Goal: Check status: Check status

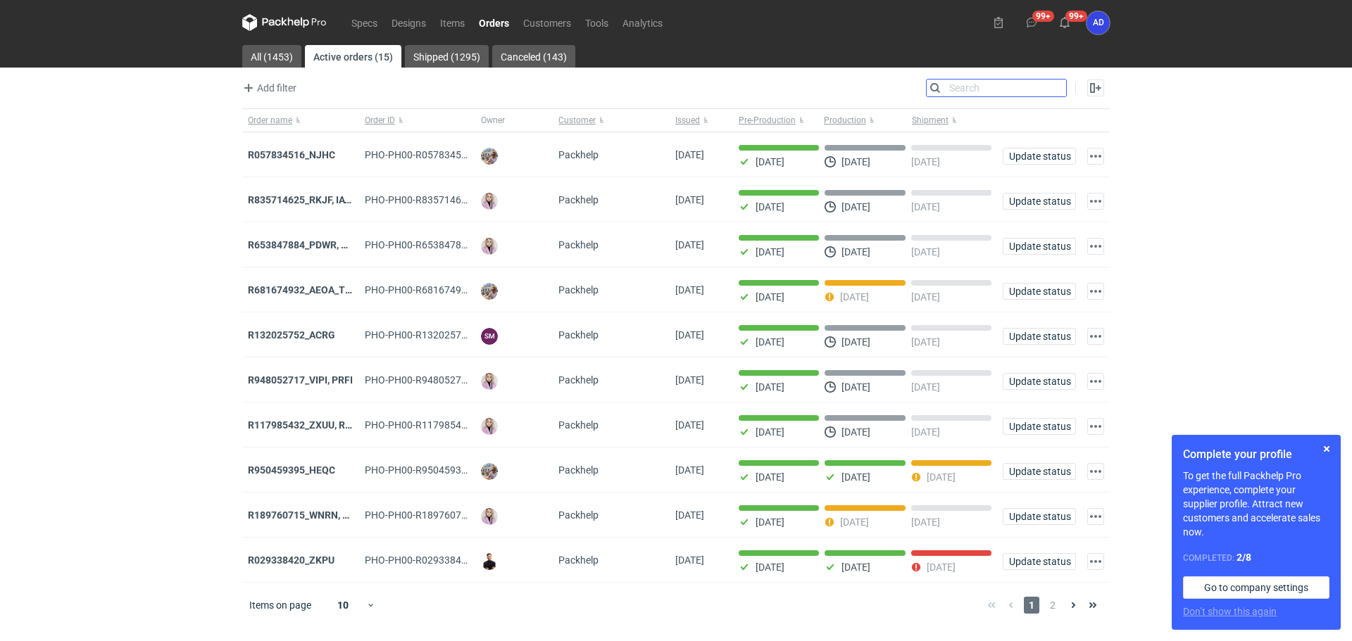
click at [1055, 90] on input "Search" at bounding box center [995, 88] width 139 height 17
paste input "R115604599_OCUO"
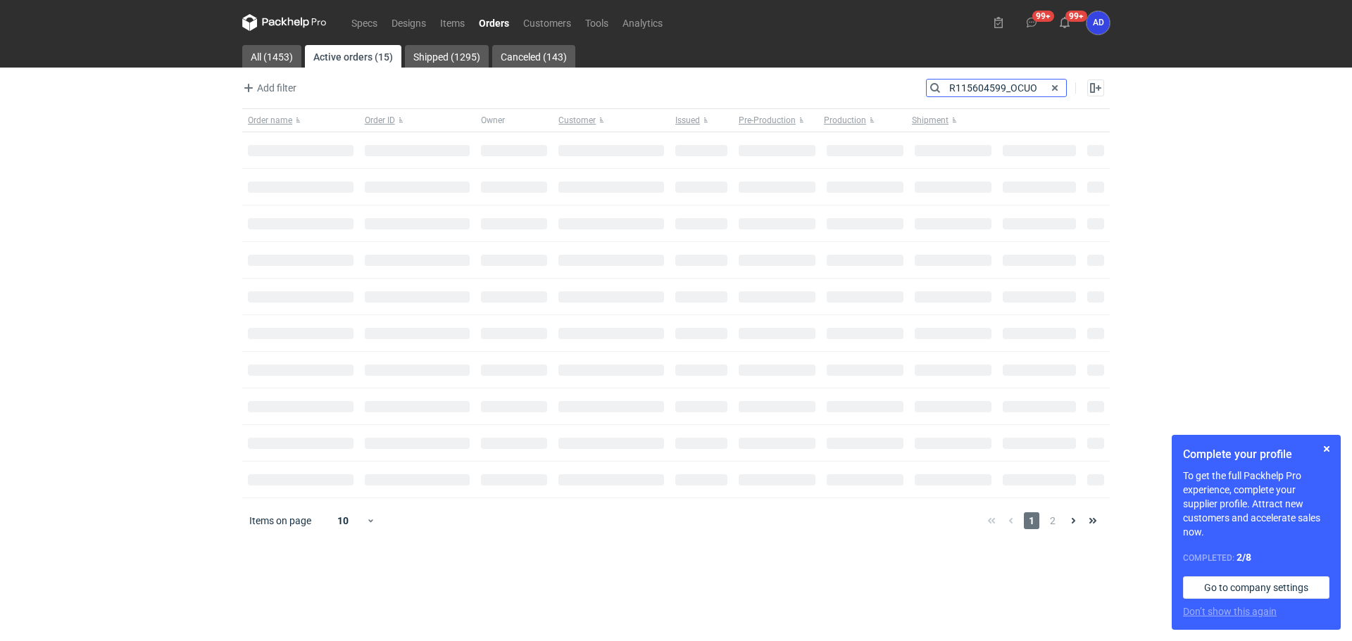
type input "R115604599_OCUO"
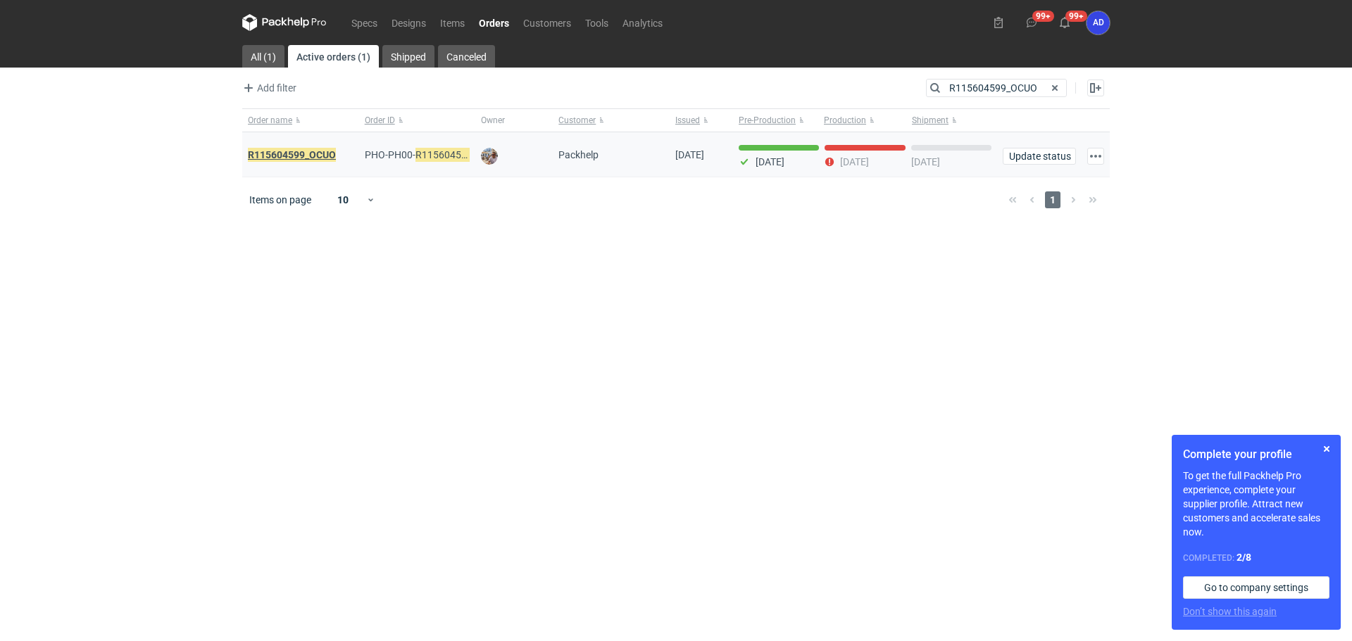
click at [329, 151] on em "R115604599_OCUO" at bounding box center [292, 154] width 88 height 15
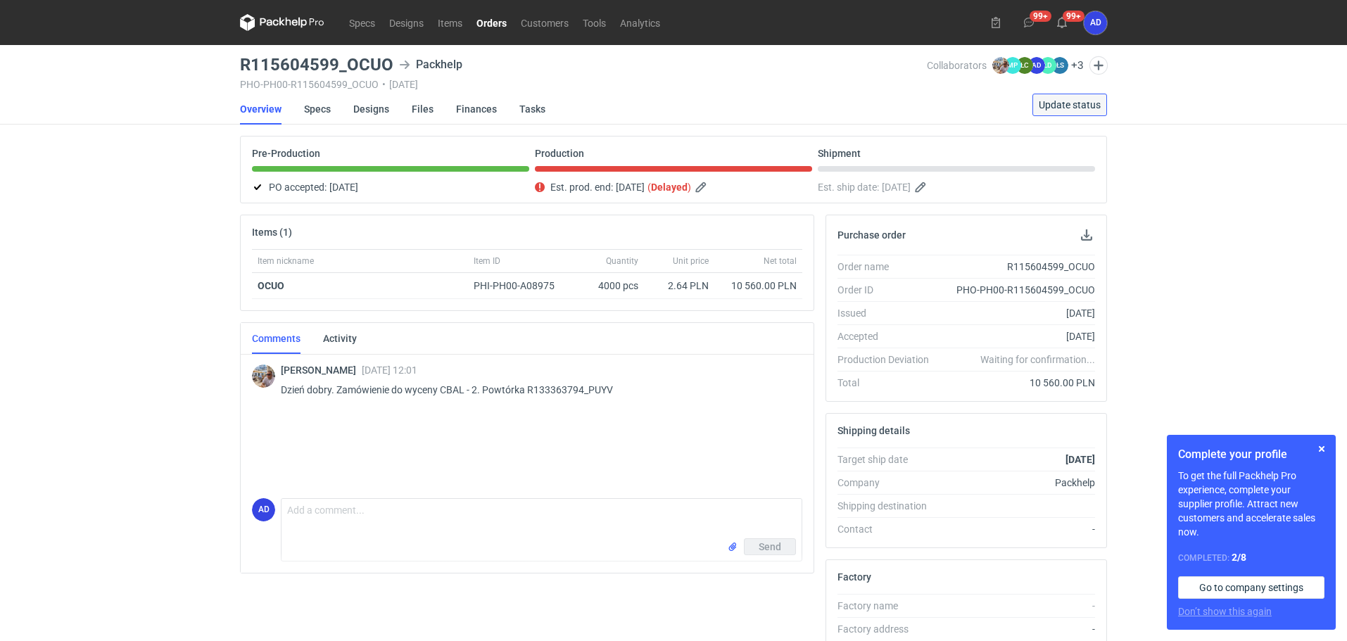
click at [1055, 103] on span "Update status" at bounding box center [1070, 105] width 62 height 10
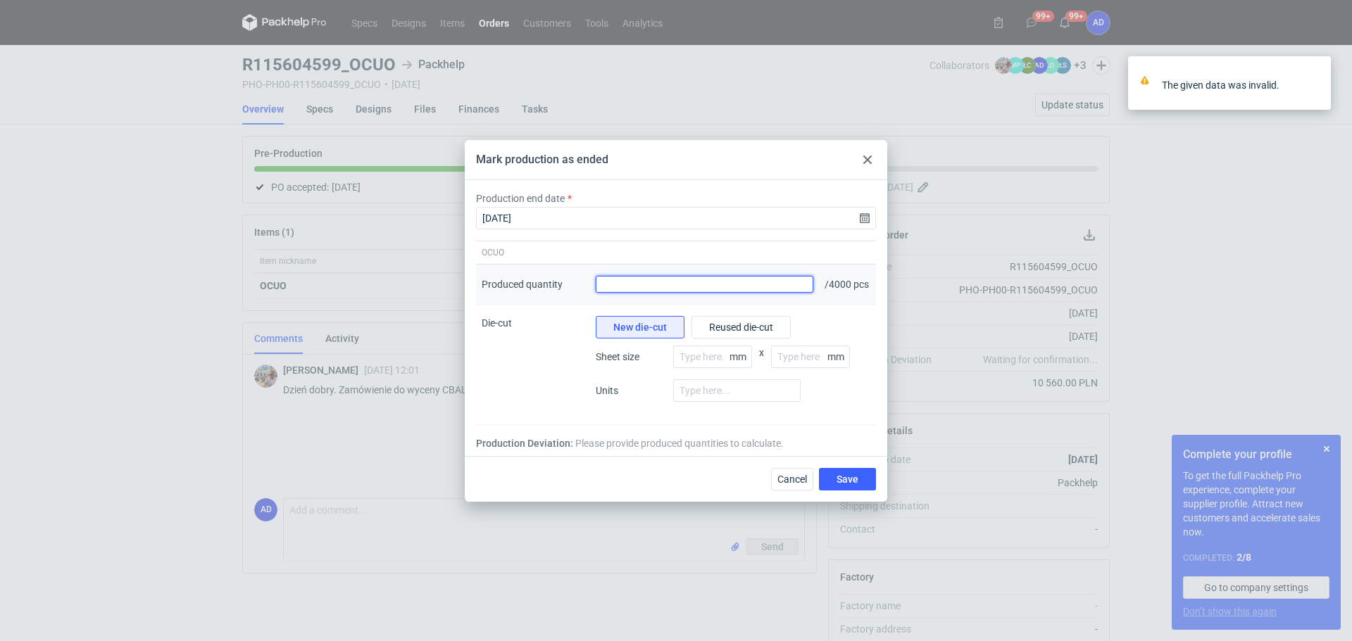
click at [724, 289] on input "Produced quantity" at bounding box center [705, 284] width 218 height 17
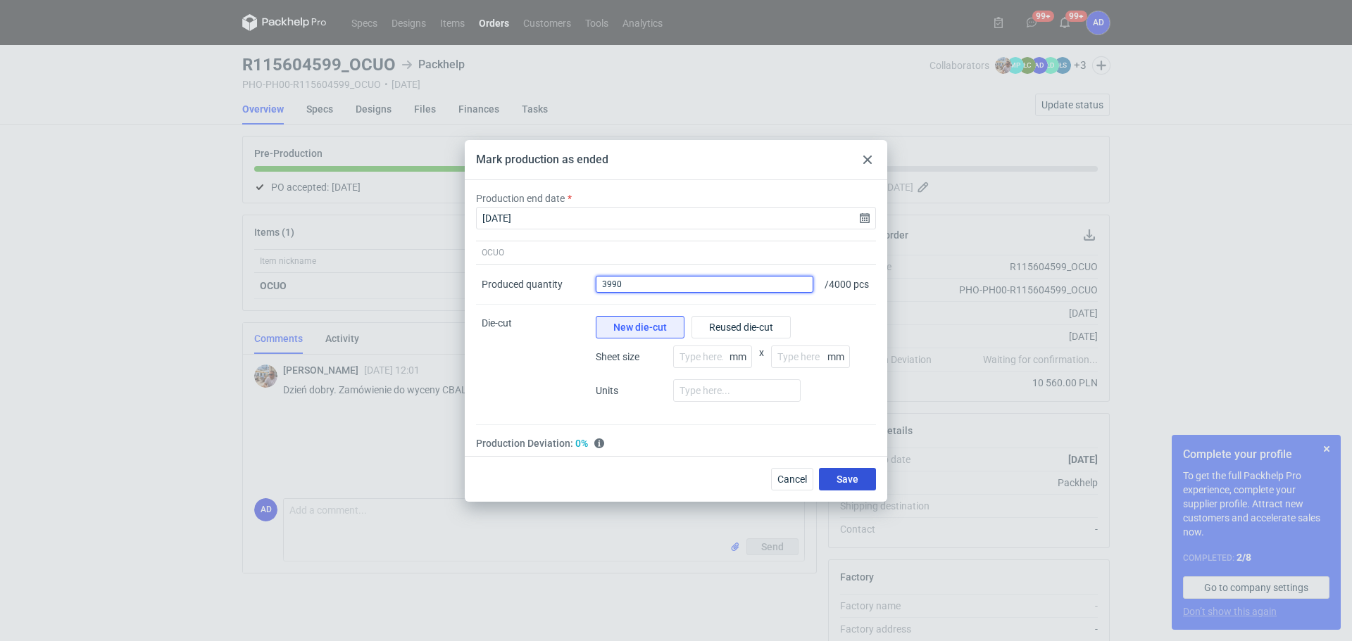
type input "3990"
click at [855, 482] on span "Save" at bounding box center [847, 480] width 22 height 10
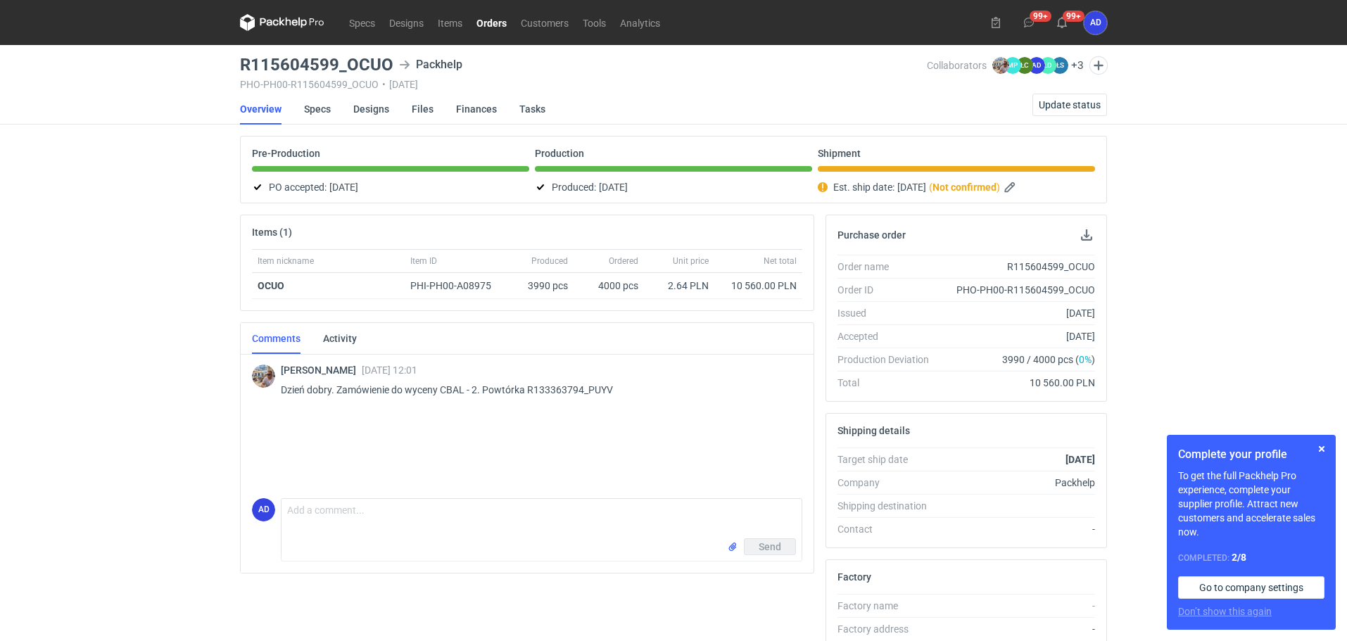
click at [494, 26] on link "Orders" at bounding box center [492, 22] width 44 height 17
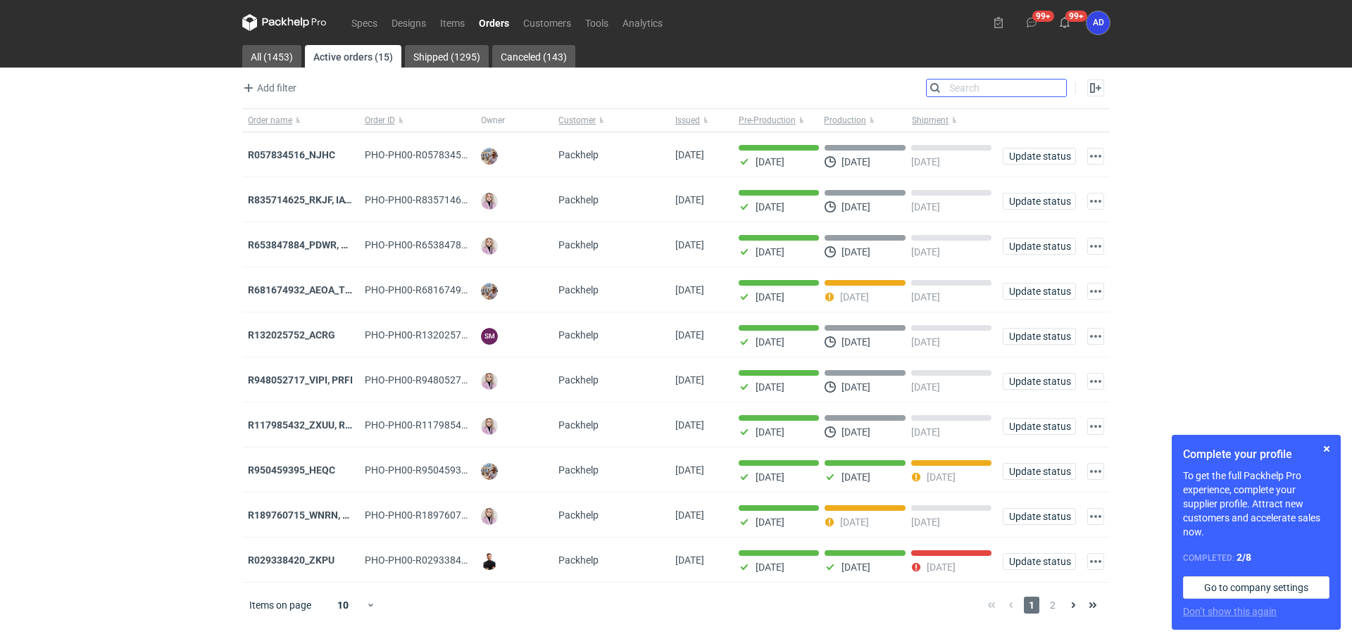
click at [1057, 87] on input "Search" at bounding box center [995, 88] width 139 height 17
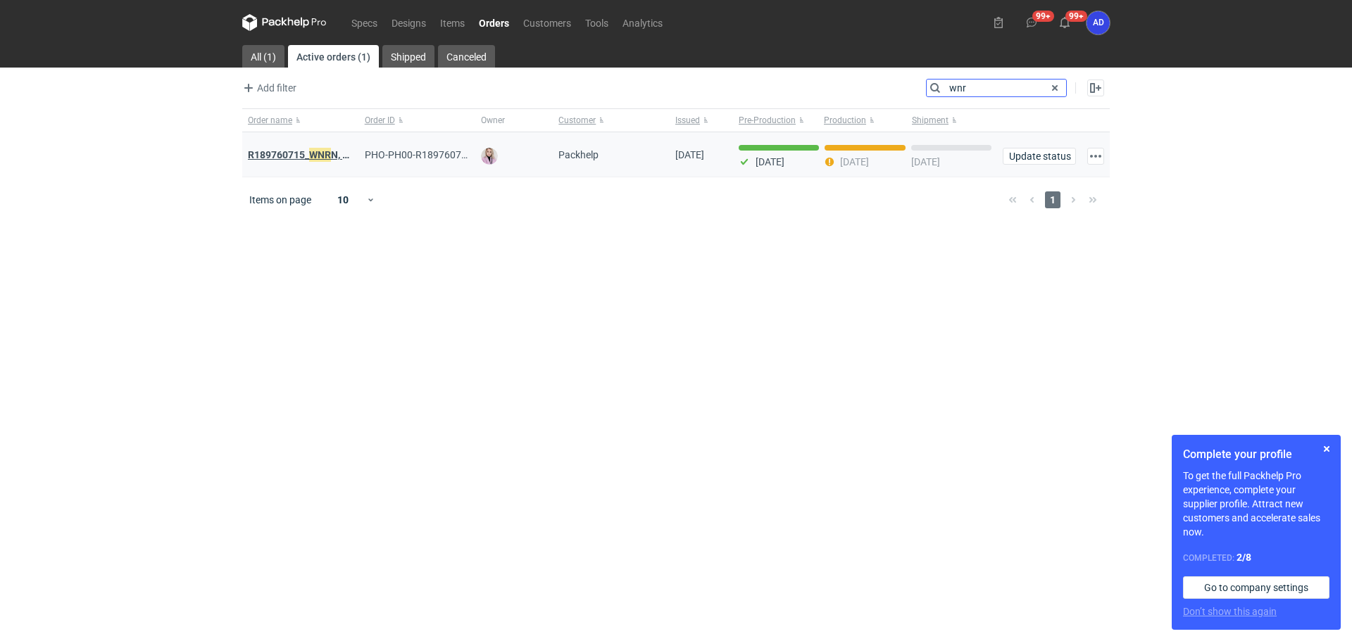
type input "wnr"
click at [289, 157] on strong "R189760715_ WNR N, CWNS" at bounding box center [309, 154] width 122 height 15
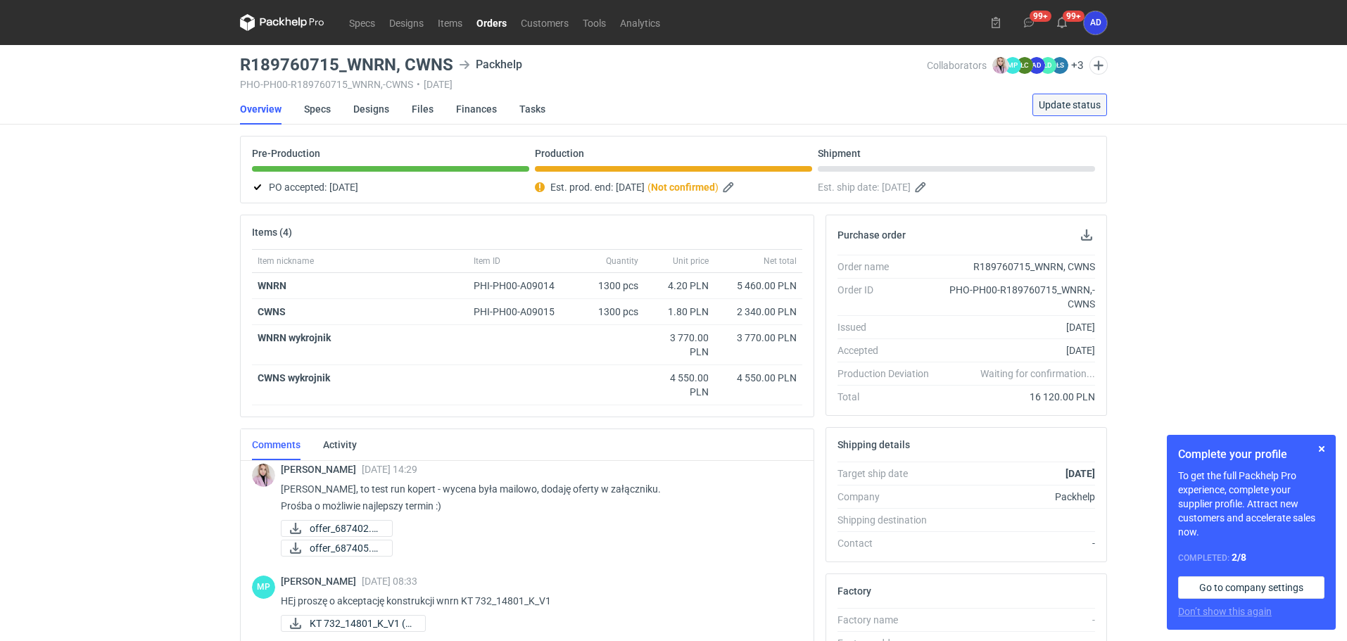
click at [1054, 108] on span "Update status" at bounding box center [1070, 105] width 62 height 10
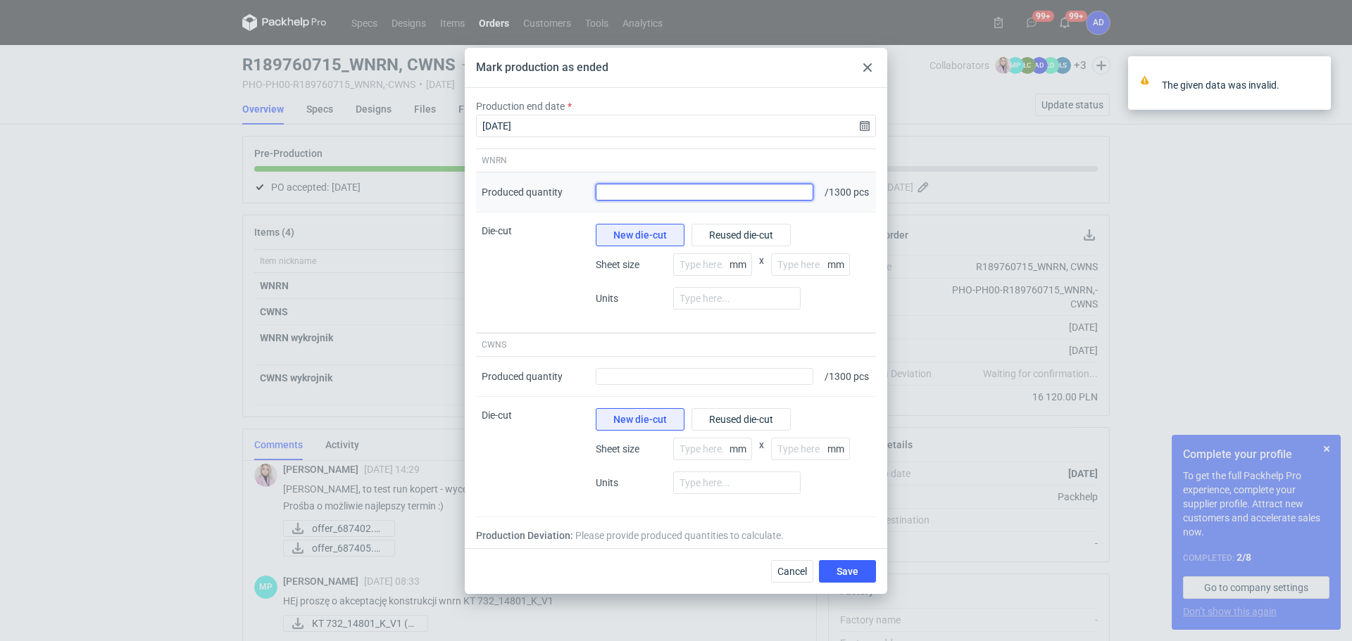
click at [740, 187] on input "Produced quantity" at bounding box center [705, 192] width 218 height 17
type input "1365"
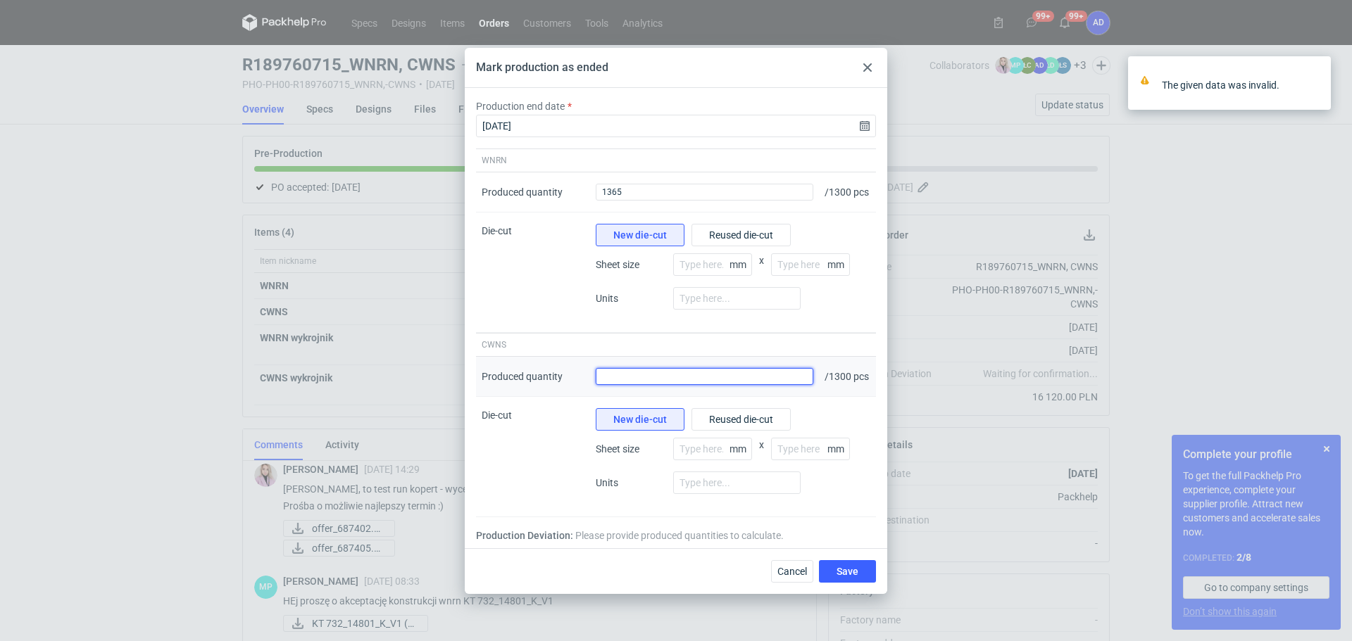
click at [729, 379] on input "Produced quantity" at bounding box center [705, 376] width 218 height 17
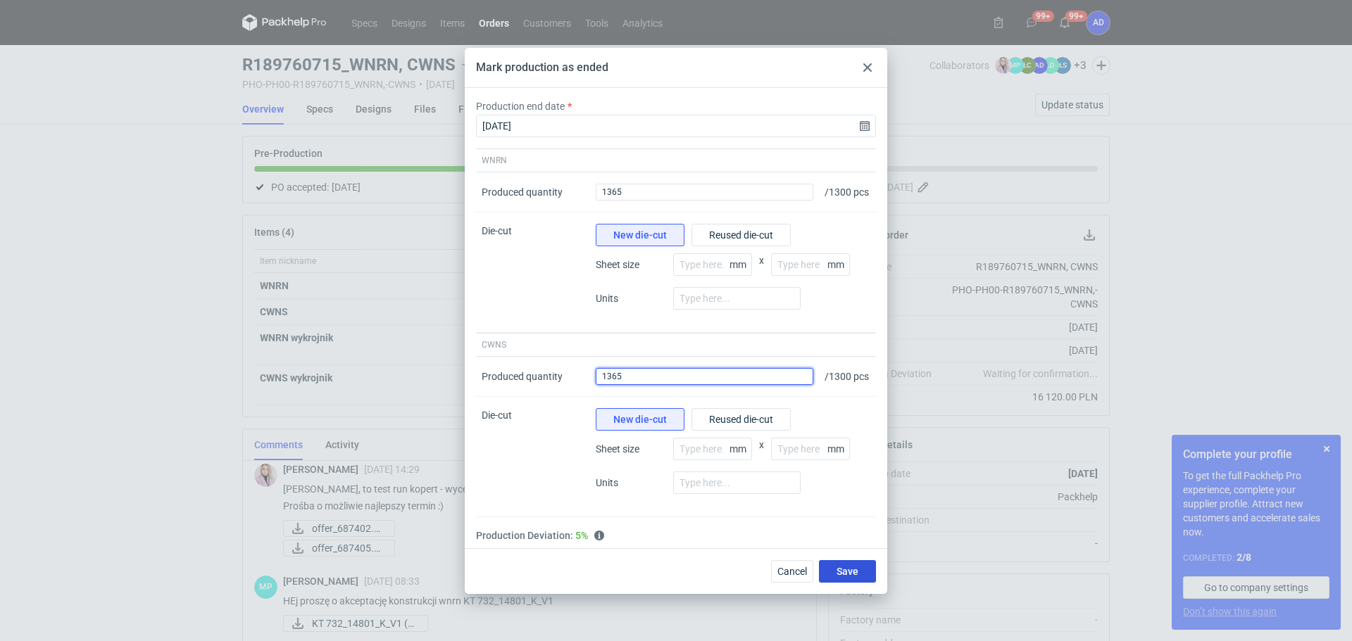
type input "1365"
click at [851, 577] on span "Save" at bounding box center [847, 572] width 22 height 10
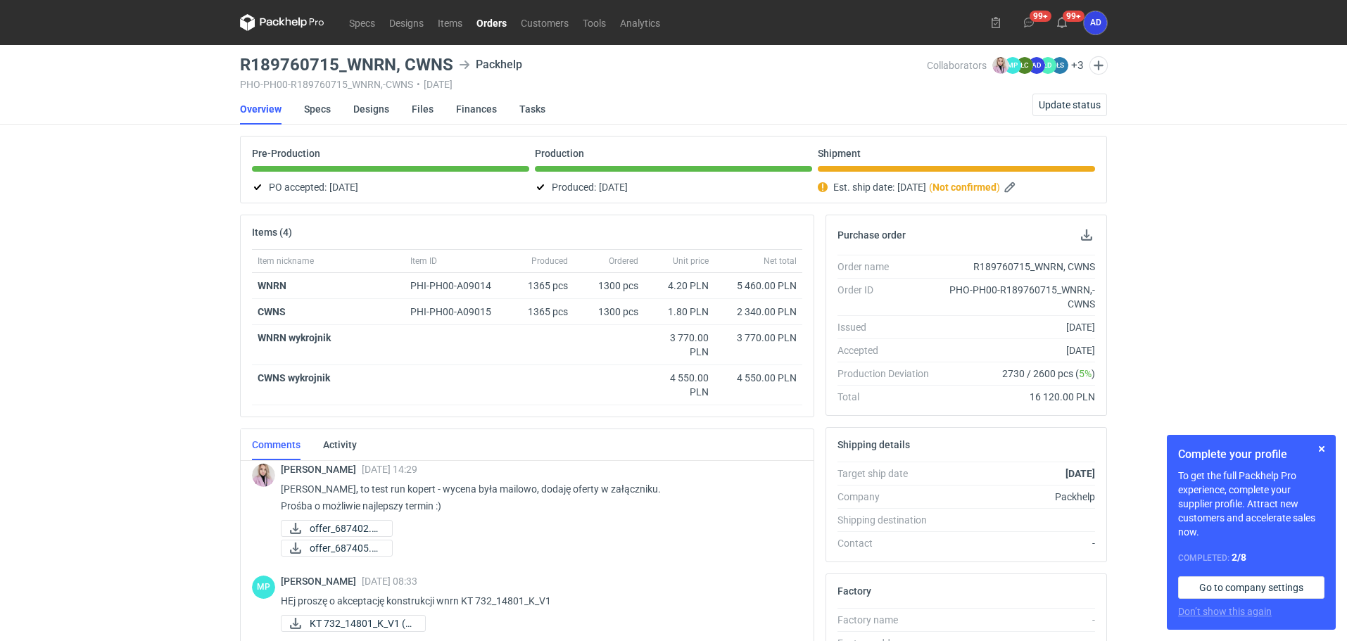
click at [489, 20] on link "Orders" at bounding box center [492, 22] width 44 height 17
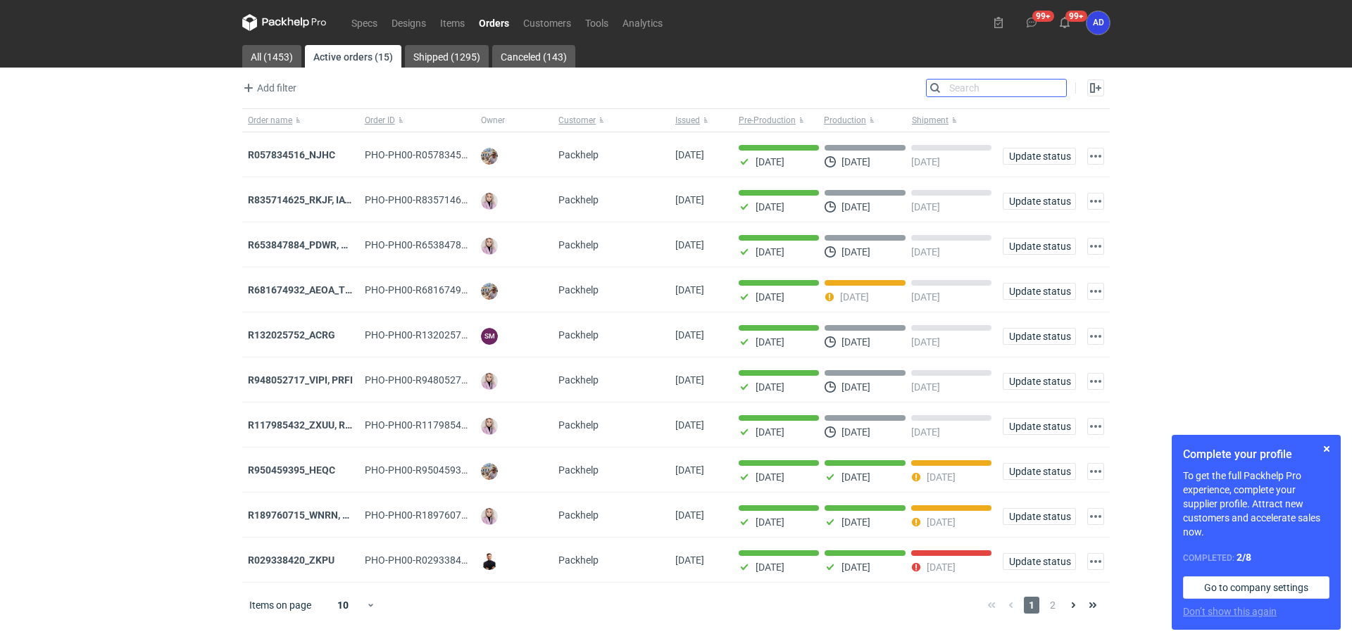
click at [1054, 92] on input "Search" at bounding box center [995, 88] width 139 height 17
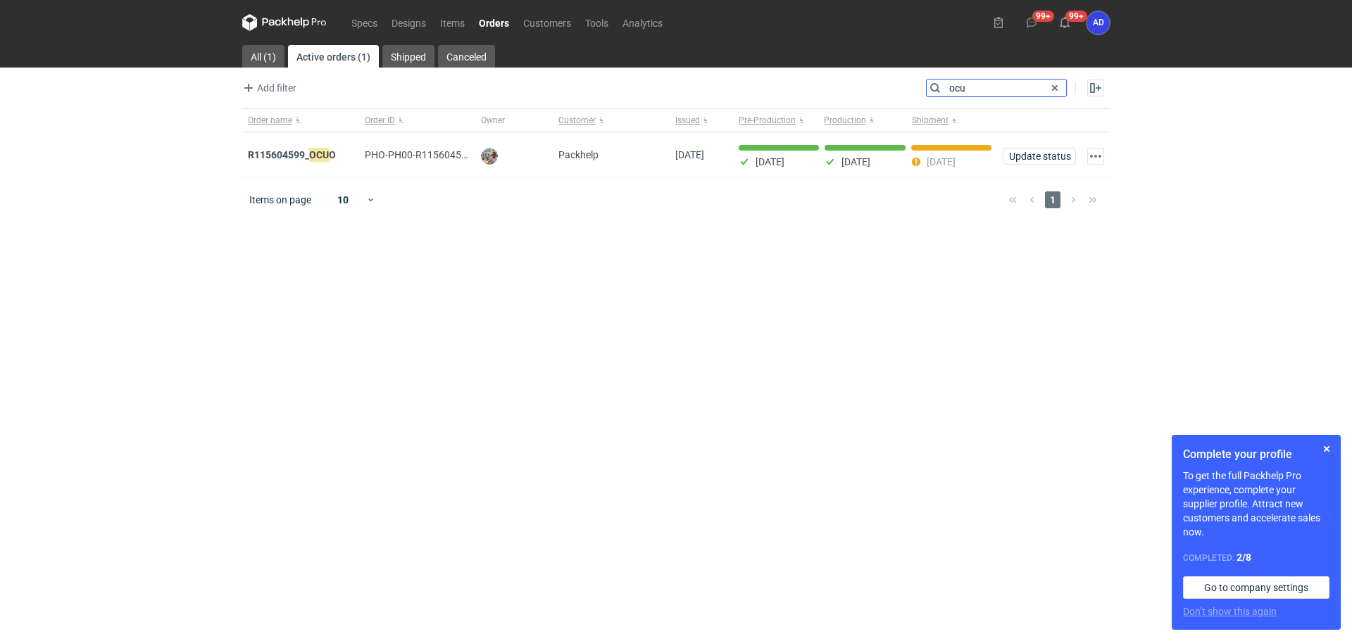
drag, startPoint x: 988, startPoint y: 87, endPoint x: 962, endPoint y: 89, distance: 26.1
click at [962, 89] on input "ocu" at bounding box center [995, 88] width 139 height 17
type input "o"
type input "WNRN"
click at [311, 158] on em "WNRN" at bounding box center [323, 154] width 29 height 15
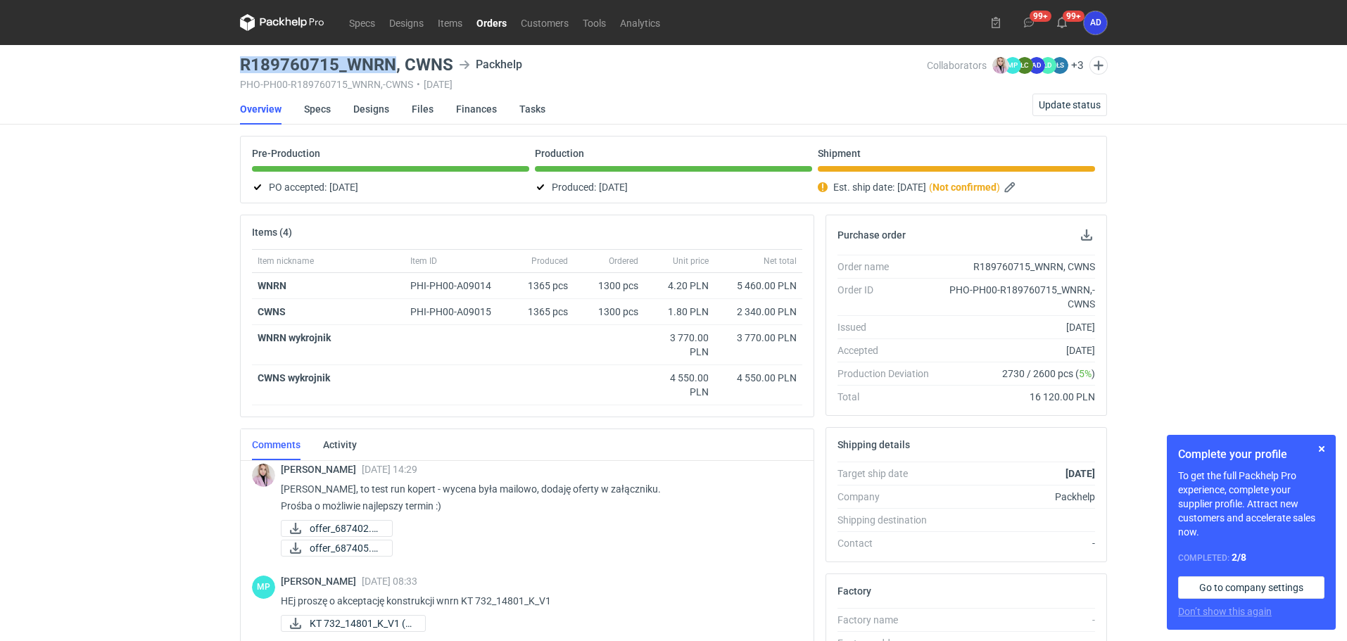
drag, startPoint x: 395, startPoint y: 64, endPoint x: 237, endPoint y: 66, distance: 157.7
click at [237, 66] on main "R189760715_WNRN, CWNS Packhelp PHO-PH00-R189760715_WNRN,-CWNS • [DATE] Collabor…" at bounding box center [673, 487] width 879 height 884
copy h3 "R189760715_WNRN"
click at [497, 17] on link "Orders" at bounding box center [492, 22] width 44 height 17
